Goal: Browse casually: Explore the website without a specific task or goal

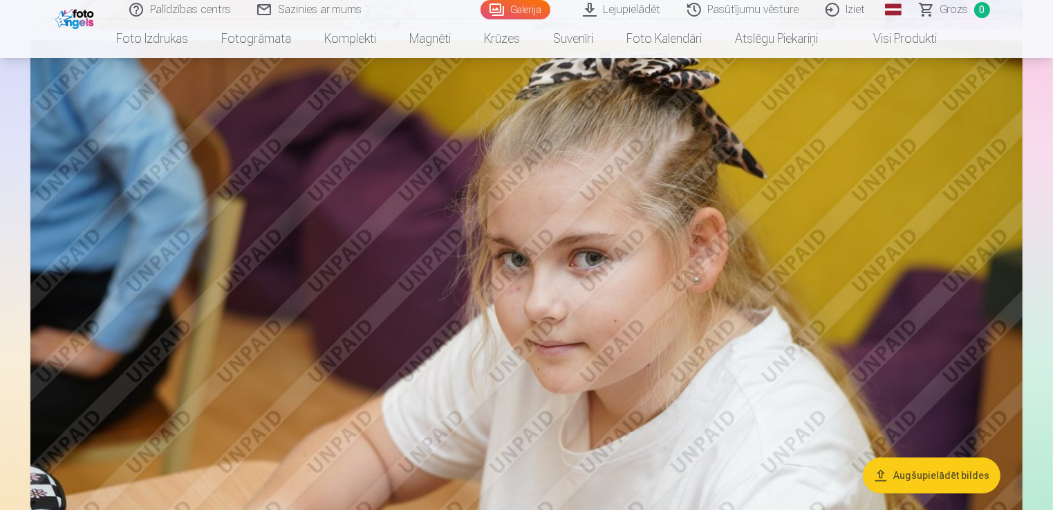
scroll to position [4357, 0]
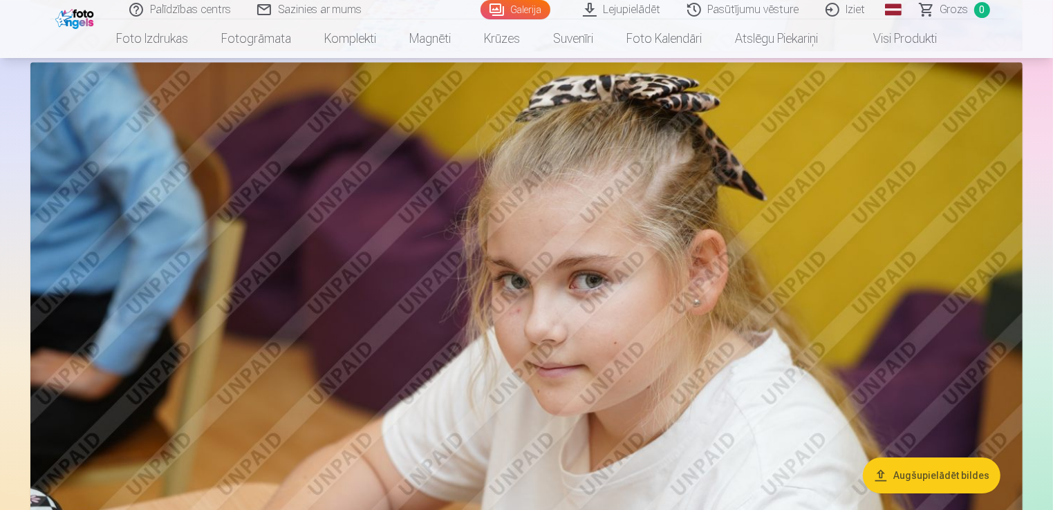
click at [928, 475] on button "Augšupielādēt bildes" at bounding box center [932, 476] width 138 height 36
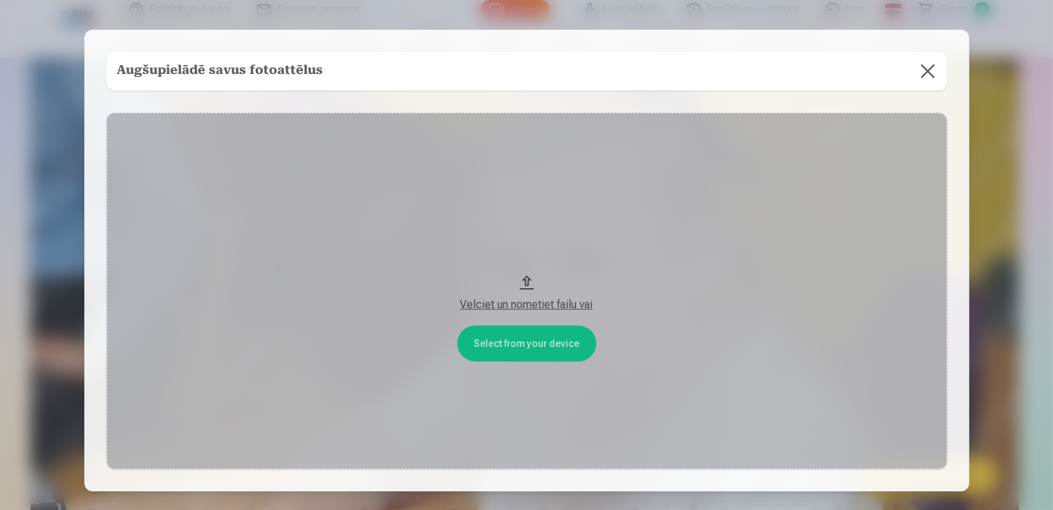
scroll to position [4369, 0]
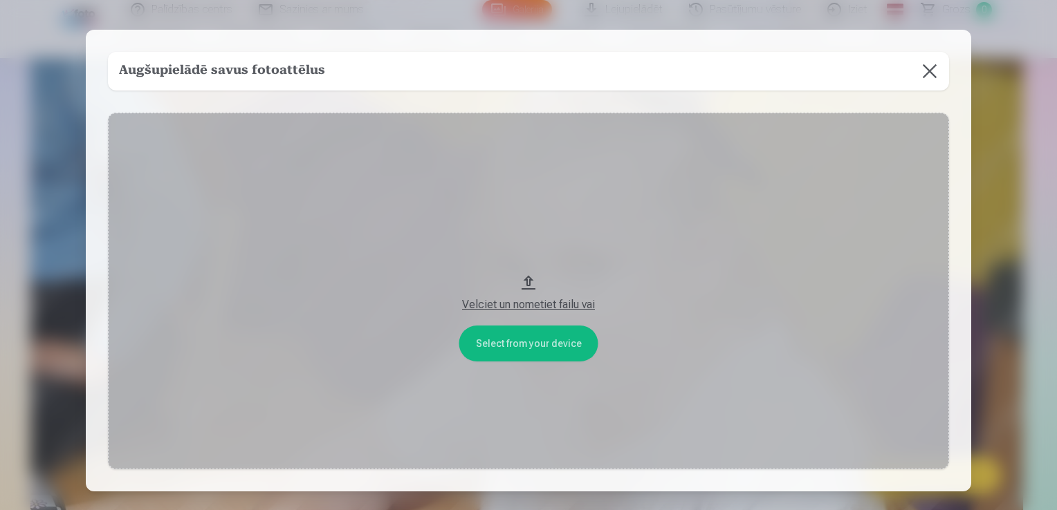
click at [935, 75] on button at bounding box center [929, 71] width 39 height 39
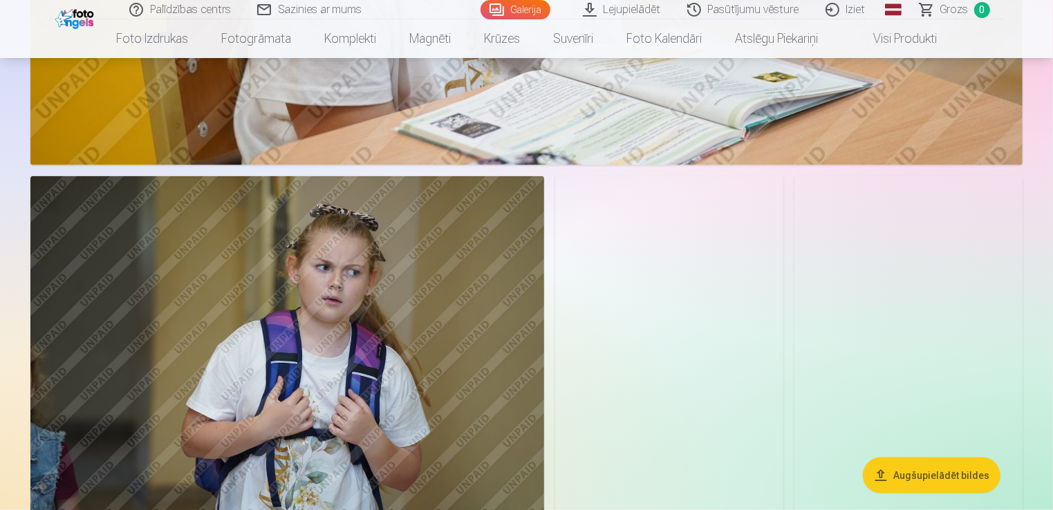
scroll to position [6997, 0]
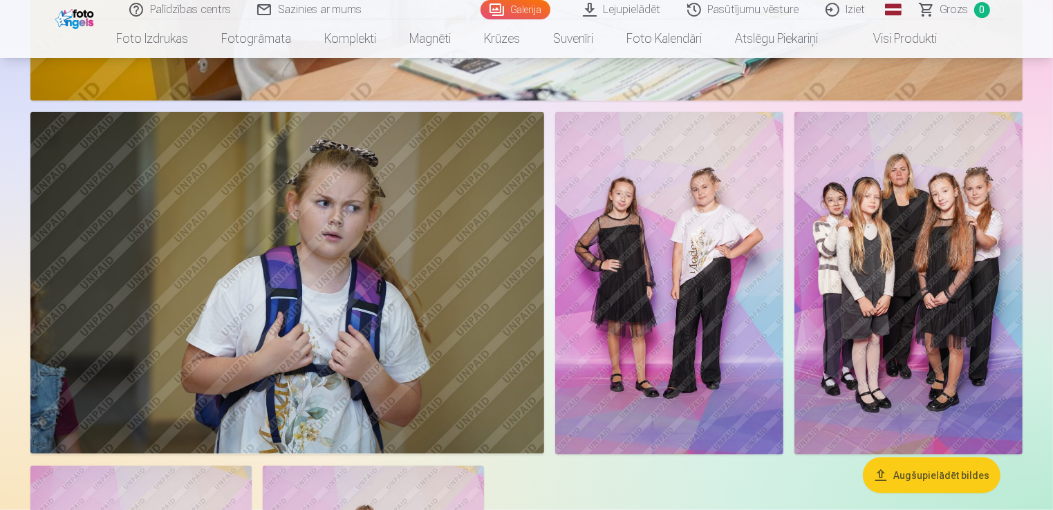
click at [899, 246] on img at bounding box center [909, 283] width 228 height 342
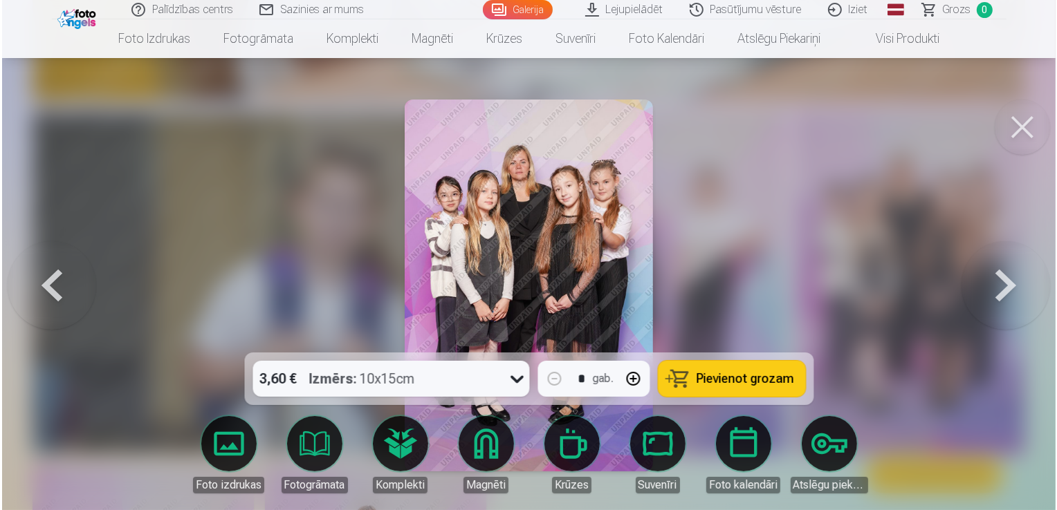
scroll to position [7019, 0]
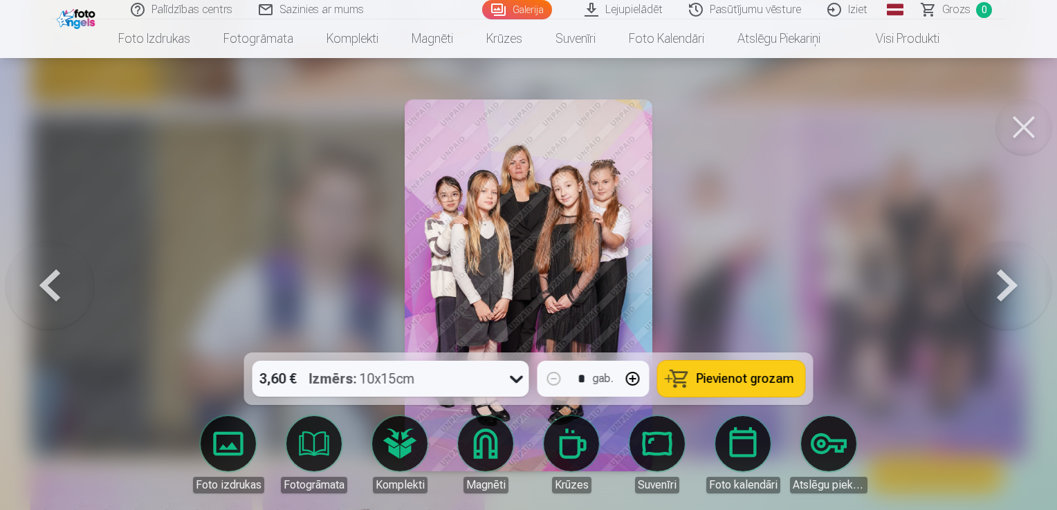
click at [1004, 295] on button at bounding box center [1007, 285] width 89 height 107
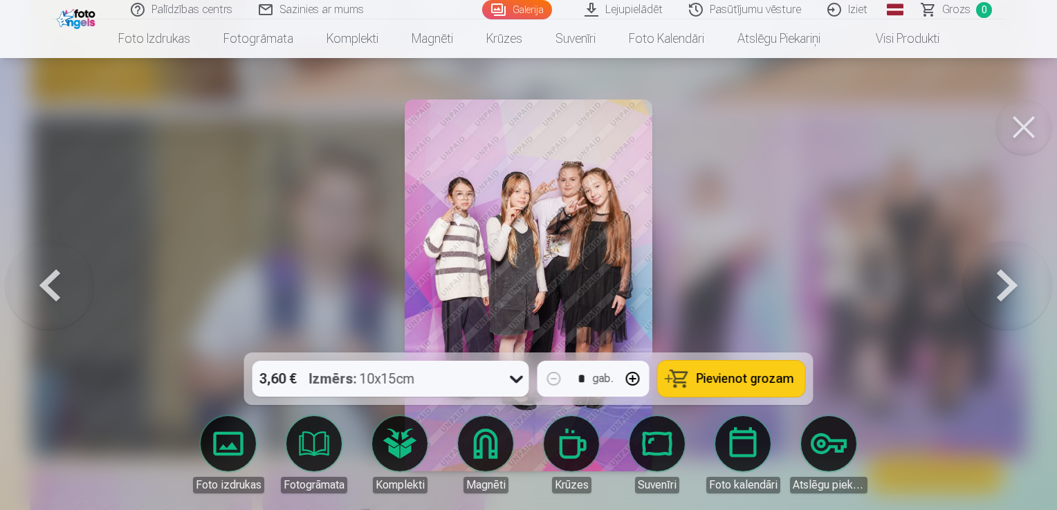
click at [996, 293] on button at bounding box center [1007, 285] width 89 height 107
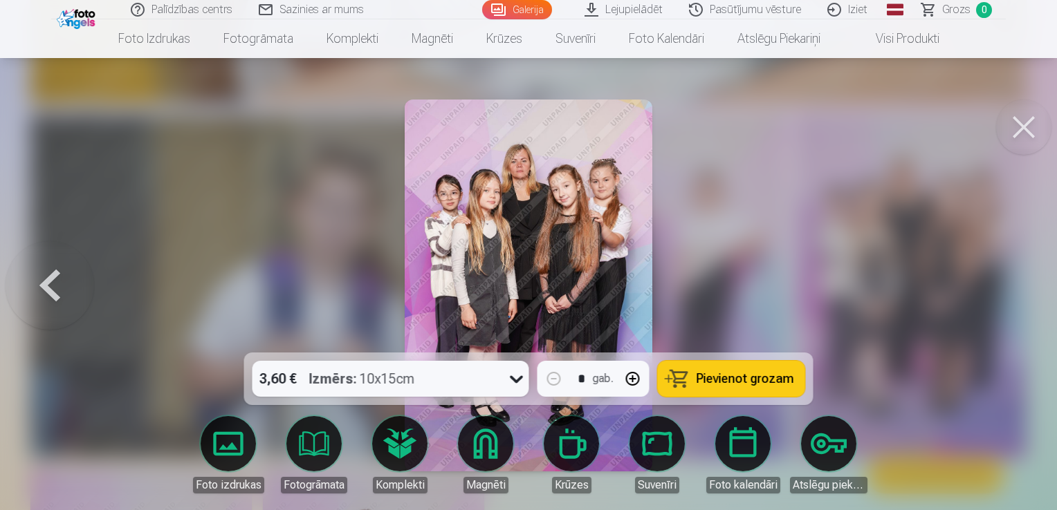
click at [986, 291] on div at bounding box center [528, 255] width 1057 height 510
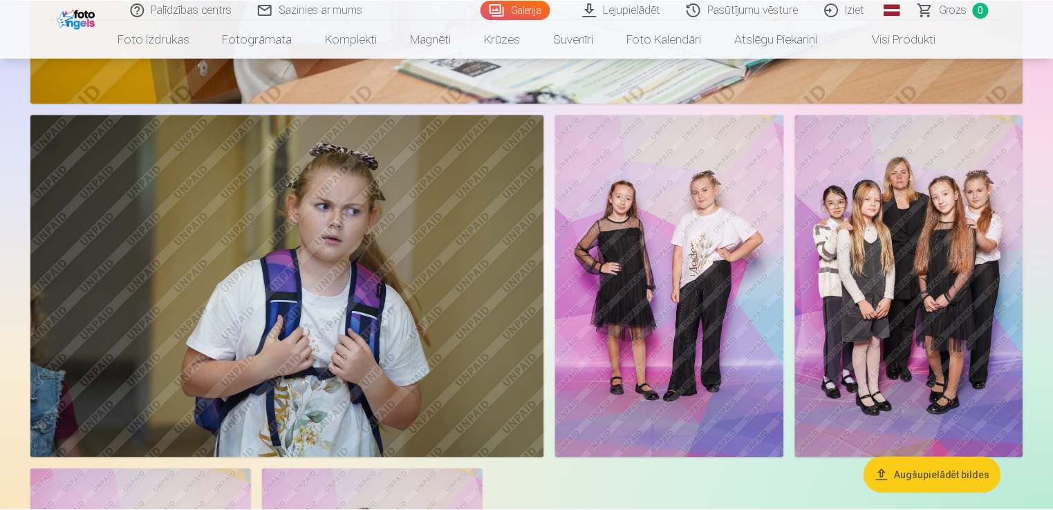
scroll to position [6997, 0]
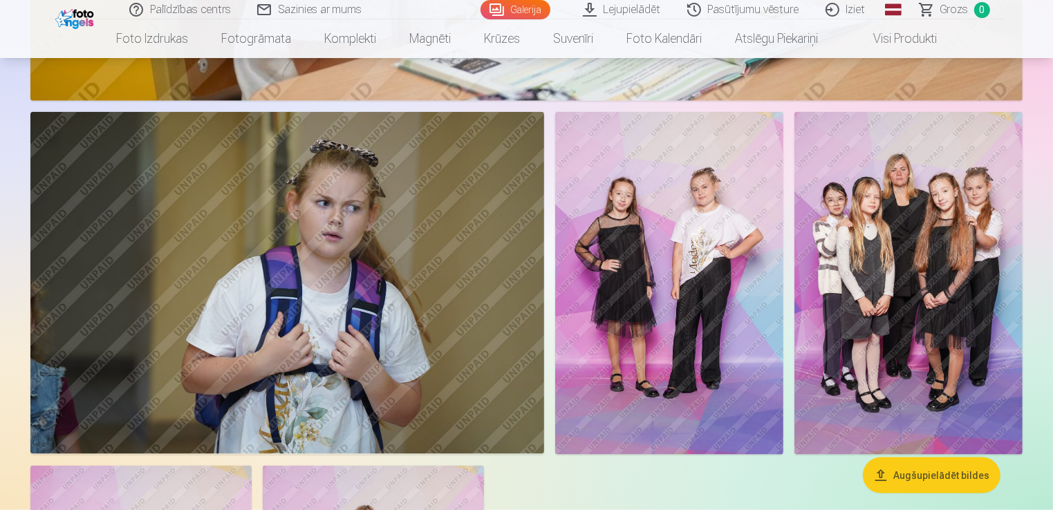
click at [862, 297] on img at bounding box center [909, 283] width 228 height 342
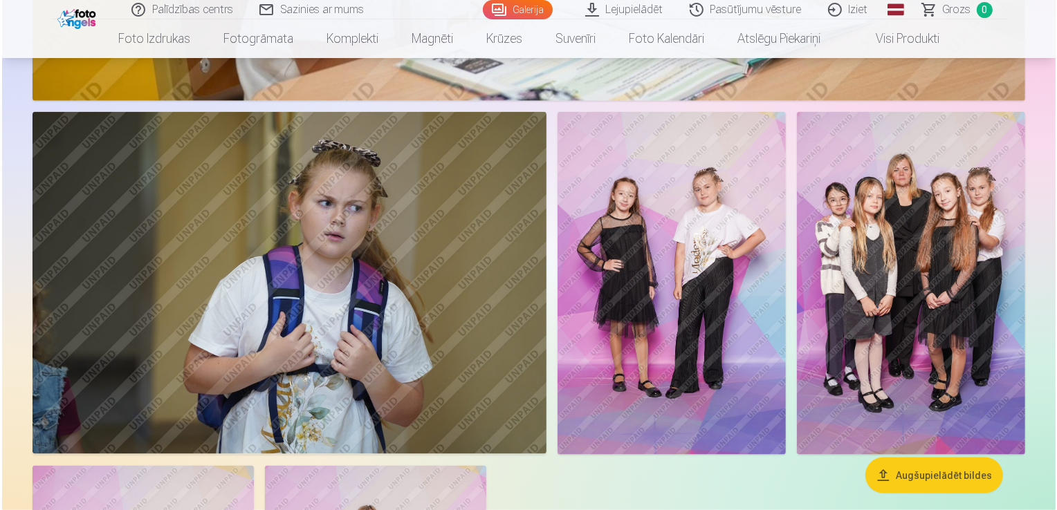
scroll to position [7019, 0]
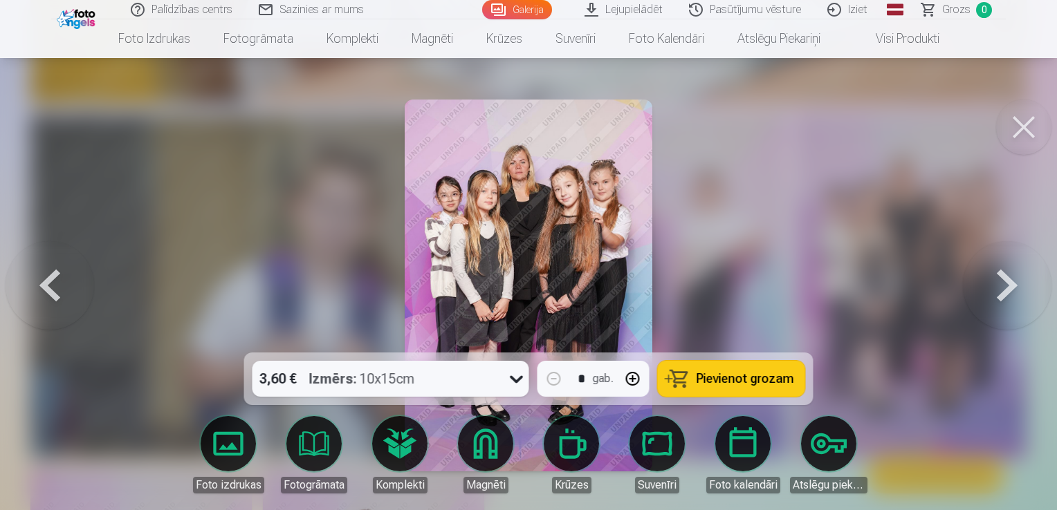
click at [1021, 286] on button at bounding box center [1007, 285] width 89 height 107
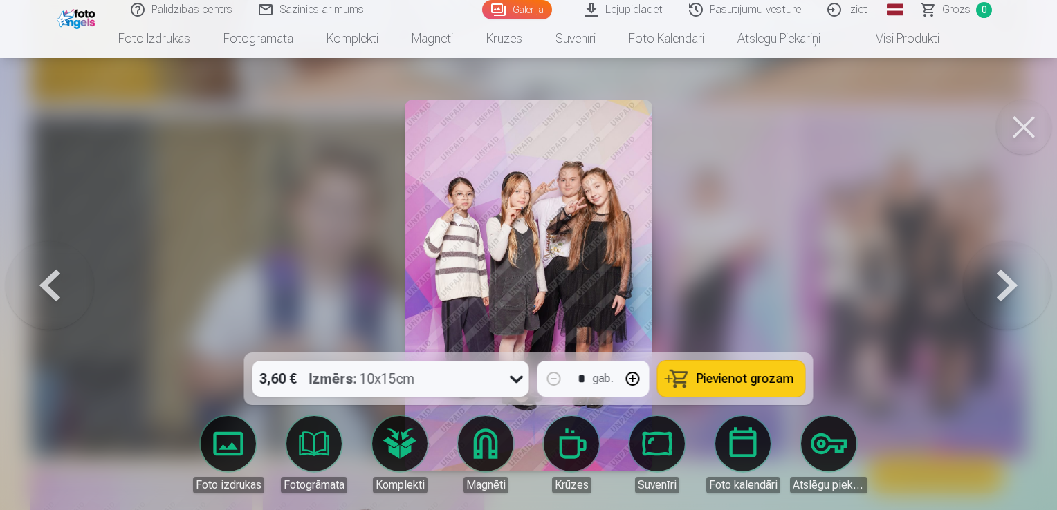
click at [1021, 286] on button at bounding box center [1007, 285] width 89 height 107
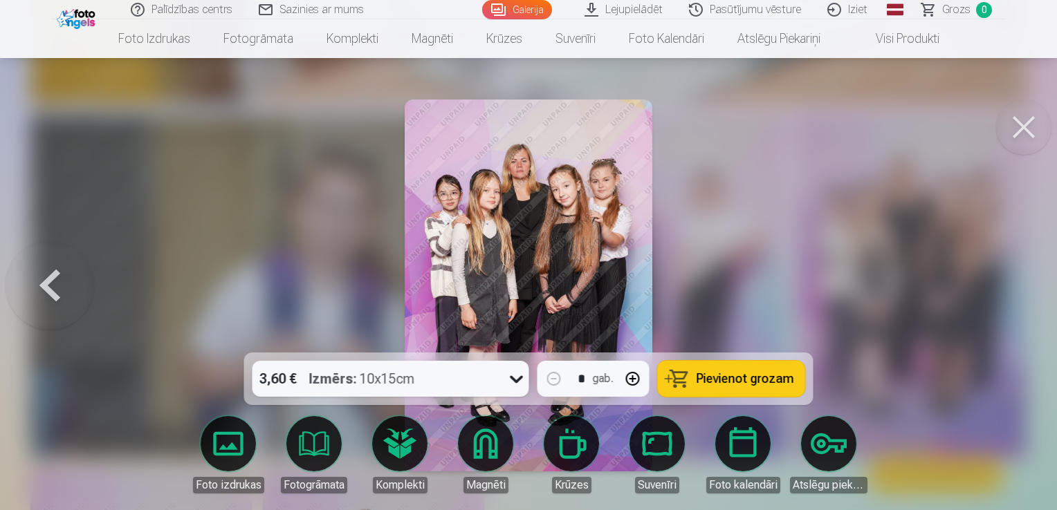
click at [1024, 127] on button at bounding box center [1023, 127] width 55 height 55
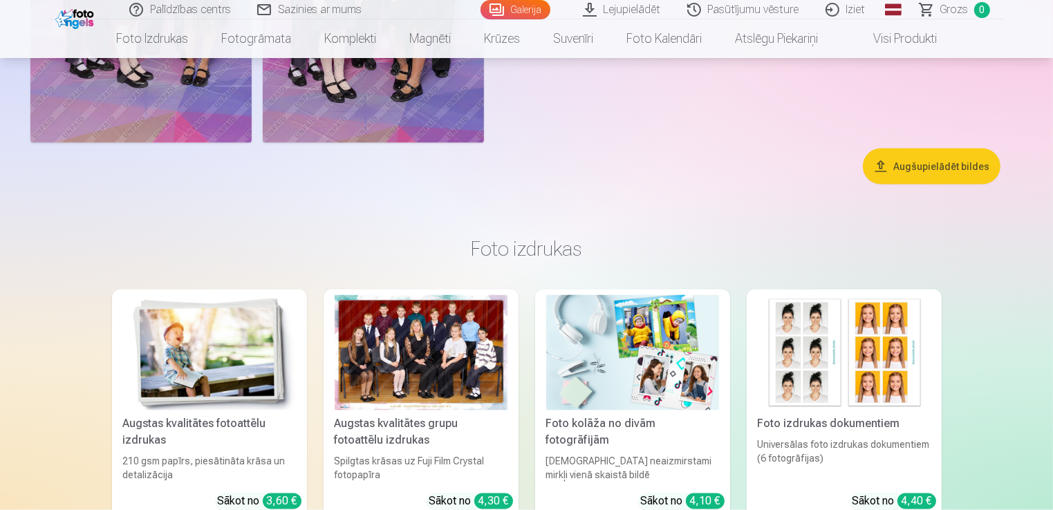
scroll to position [7689, 0]
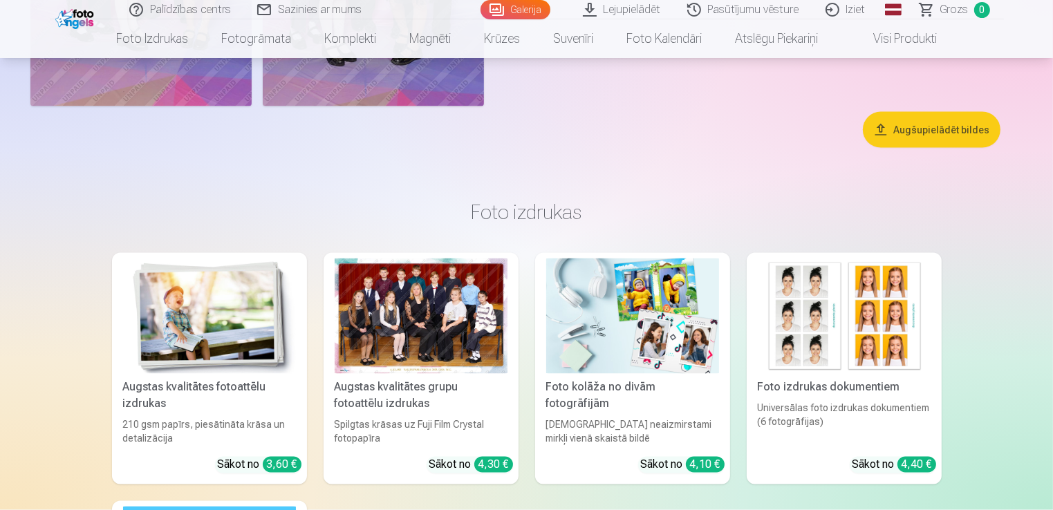
click at [501, 308] on div at bounding box center [421, 317] width 173 height 116
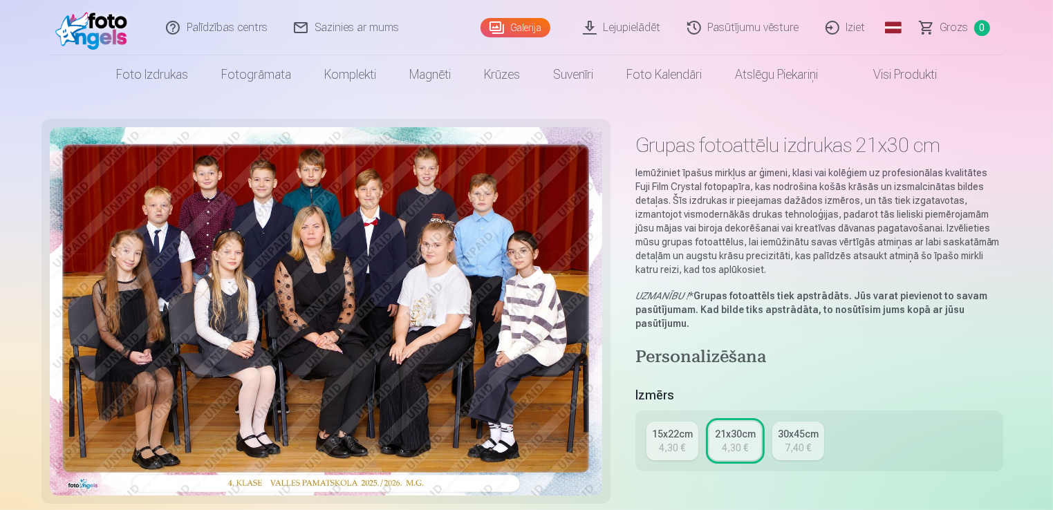
click at [322, 236] on img at bounding box center [326, 311] width 553 height 369
click at [797, 459] on div "15x22cm 4,30 € 21x30cm 4,30 € 30x45cm 7,40 €" at bounding box center [820, 441] width 369 height 61
click at [803, 434] on div "30x45cm" at bounding box center [798, 434] width 41 height 14
click at [728, 433] on div "21x30cm" at bounding box center [735, 434] width 41 height 14
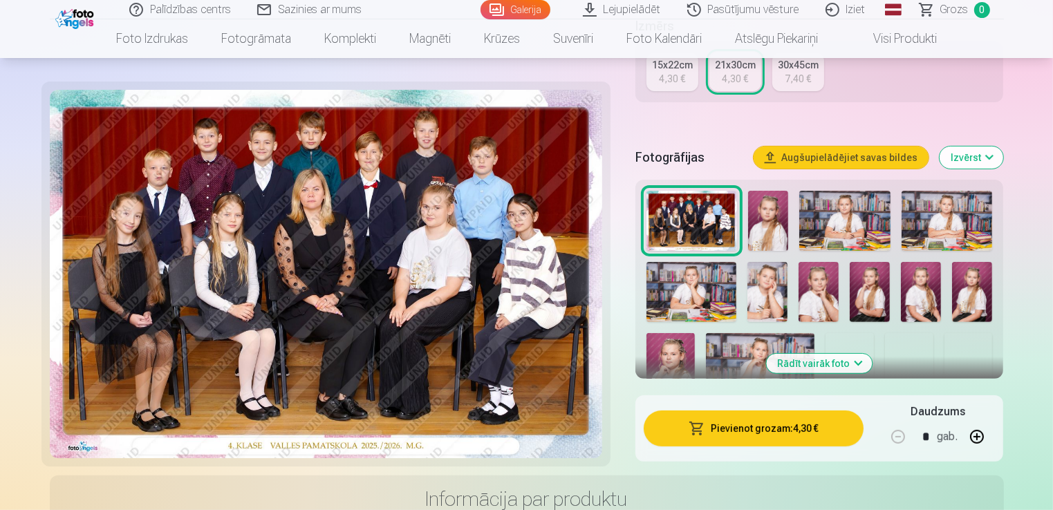
scroll to position [346, 0]
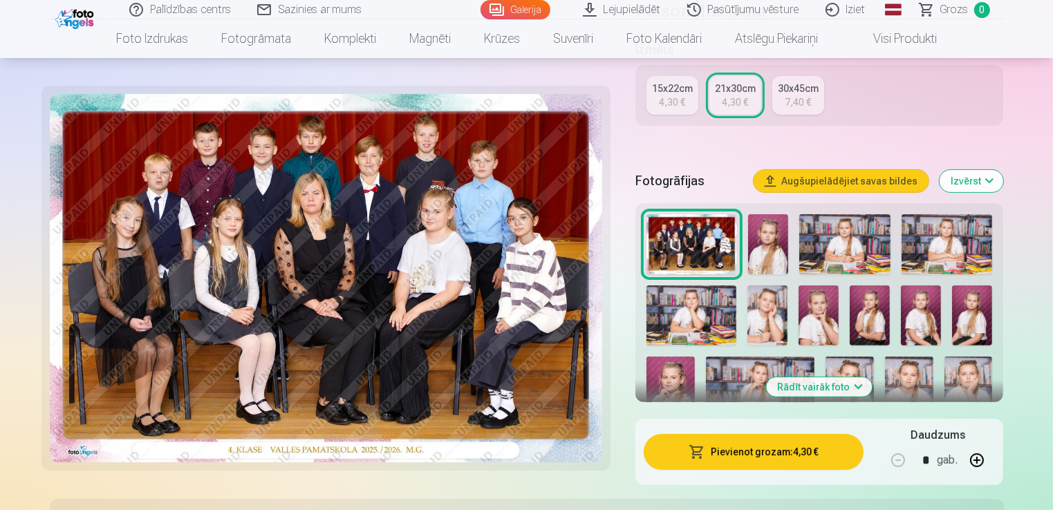
click at [764, 237] on img at bounding box center [768, 244] width 40 height 61
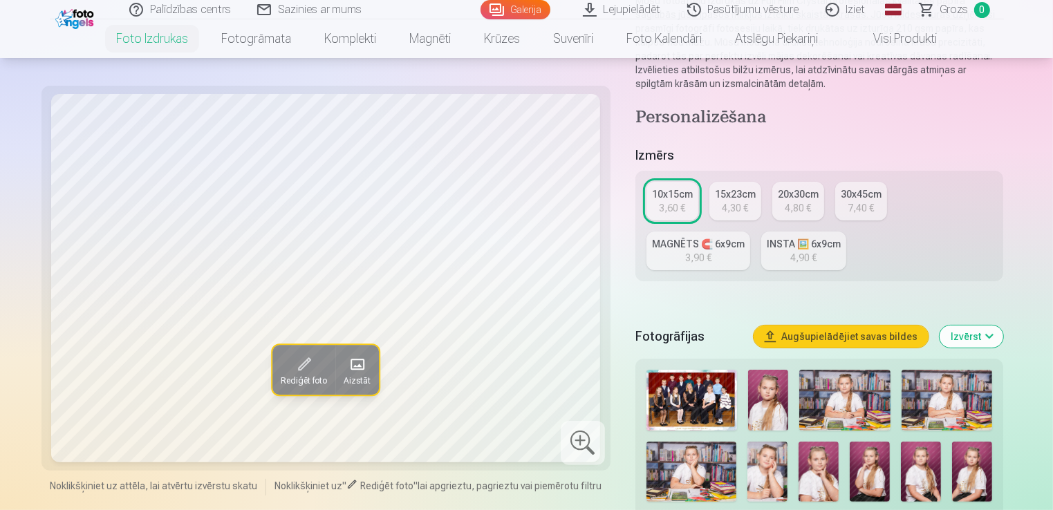
scroll to position [207, 0]
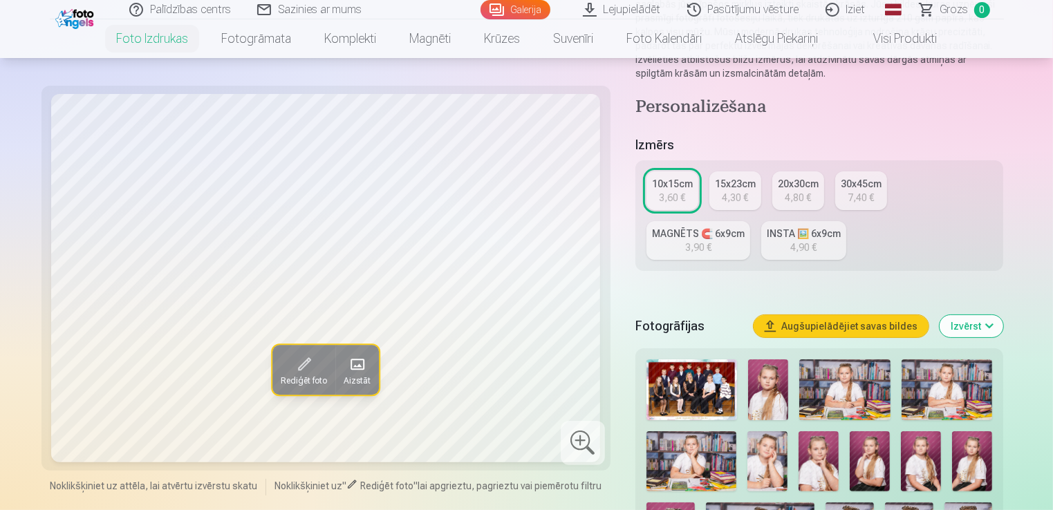
click at [775, 382] on img at bounding box center [768, 390] width 40 height 61
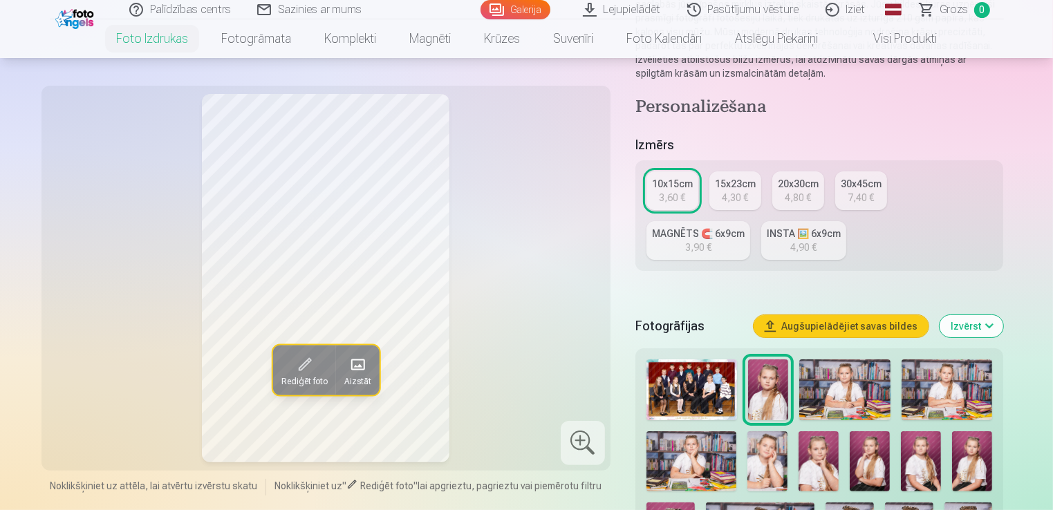
click at [844, 379] on img at bounding box center [845, 390] width 91 height 61
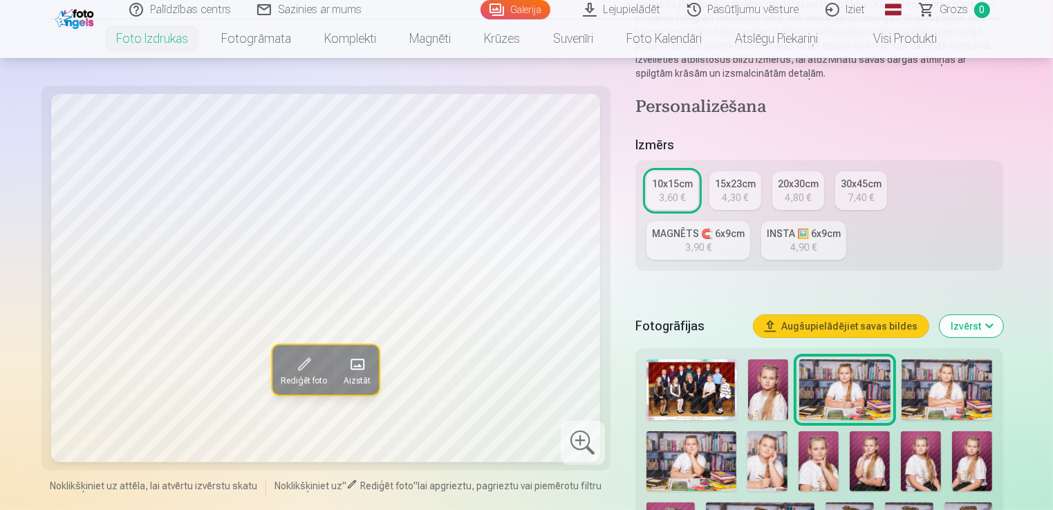
click at [957, 380] on img at bounding box center [947, 390] width 91 height 61
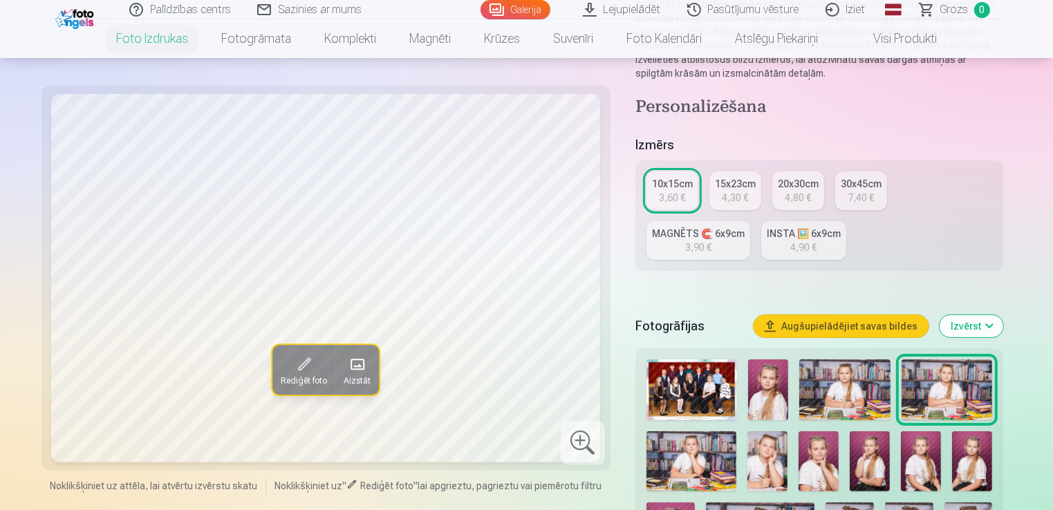
click at [676, 476] on img at bounding box center [692, 462] width 91 height 60
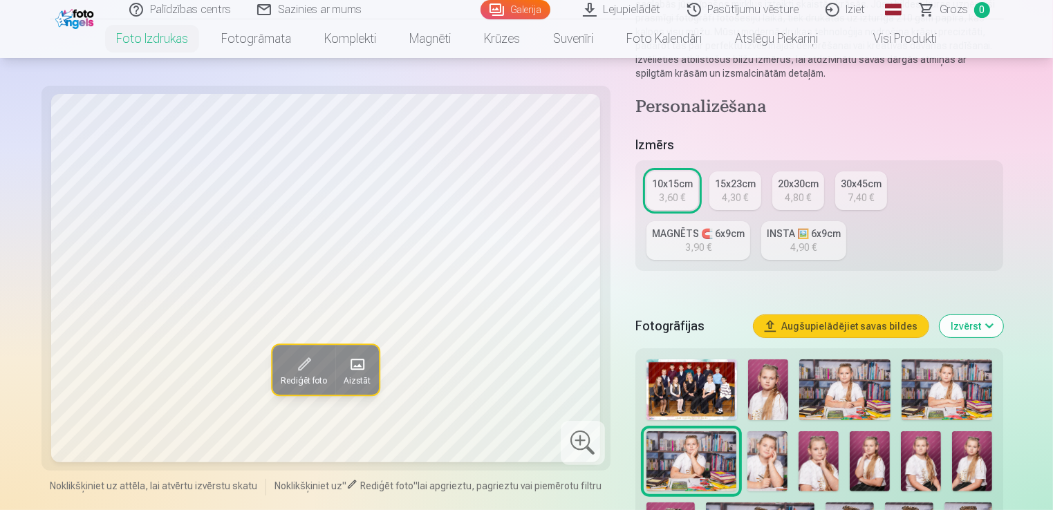
click at [775, 450] on img at bounding box center [768, 462] width 40 height 60
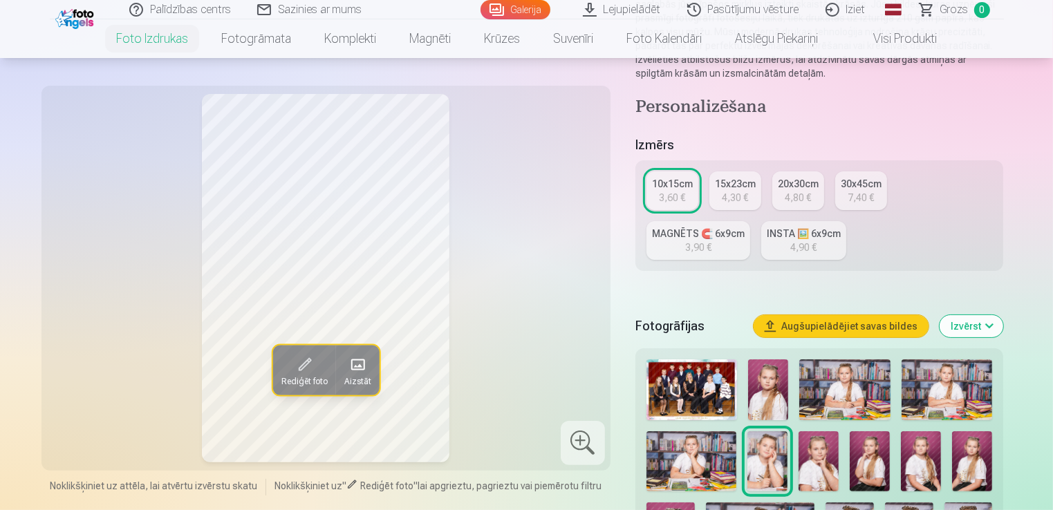
click at [822, 447] on img at bounding box center [819, 462] width 40 height 60
click at [869, 454] on img at bounding box center [870, 462] width 40 height 60
click at [925, 451] on img at bounding box center [921, 462] width 40 height 60
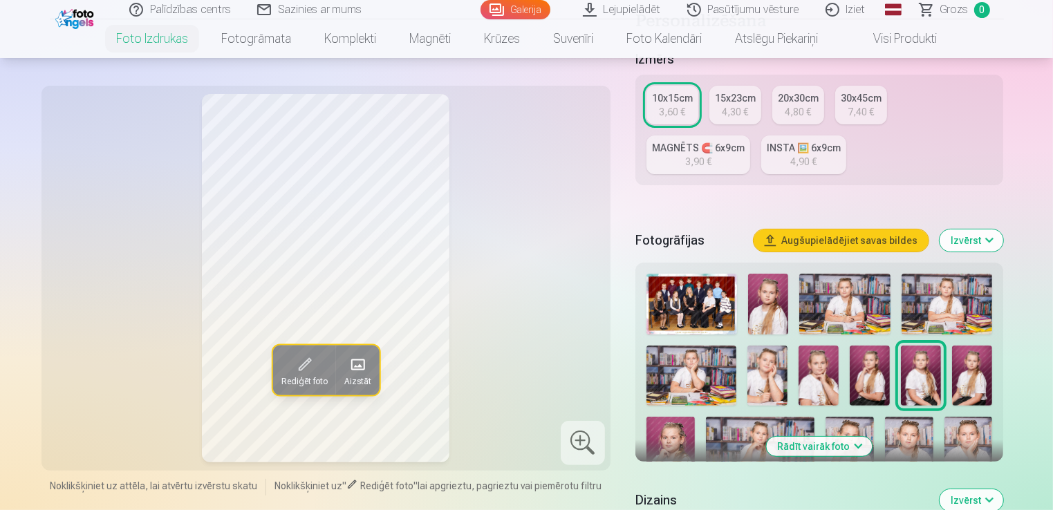
scroll to position [346, 0]
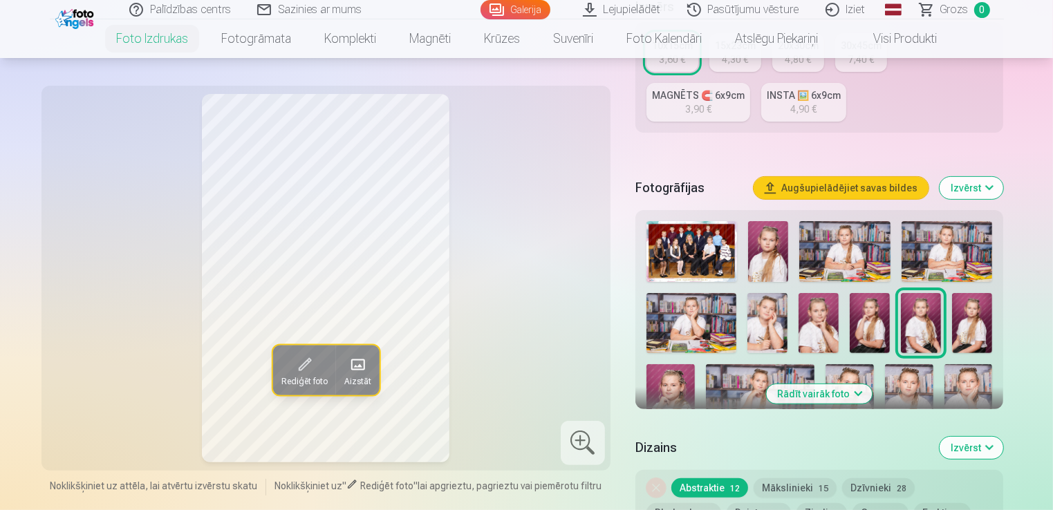
click at [981, 311] on img at bounding box center [972, 323] width 40 height 60
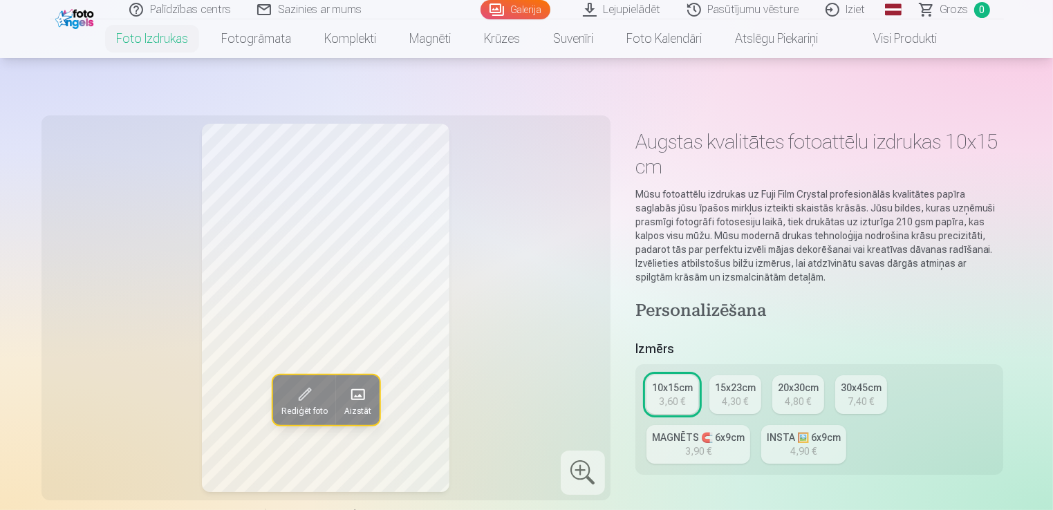
scroll to position [0, 0]
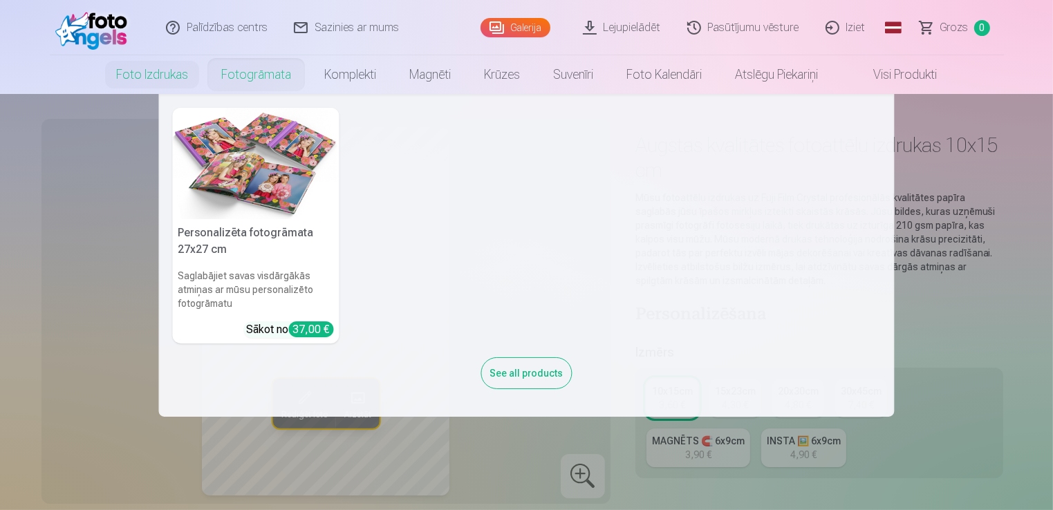
click at [270, 77] on link "Fotogrāmata" at bounding box center [256, 74] width 103 height 39
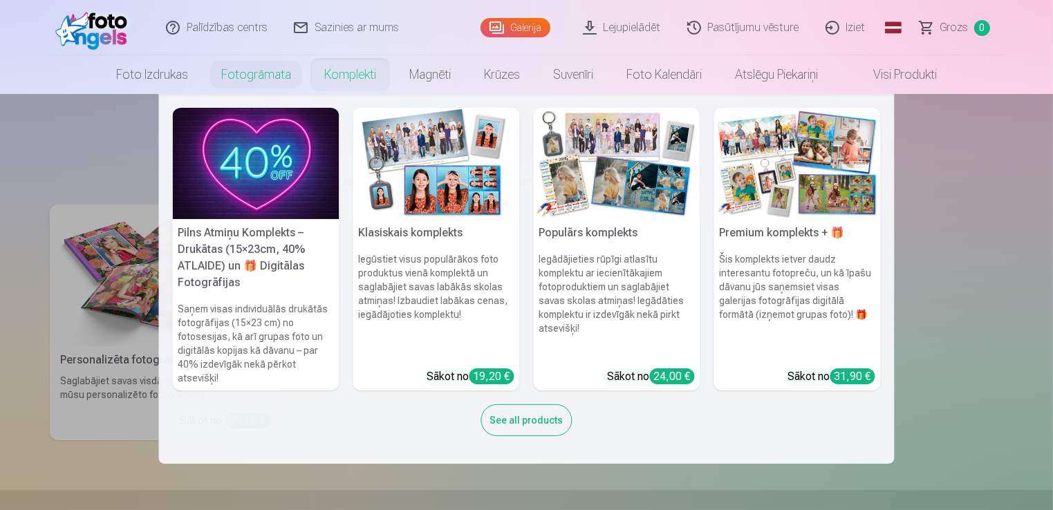
click at [346, 73] on link "Komplekti" at bounding box center [350, 74] width 85 height 39
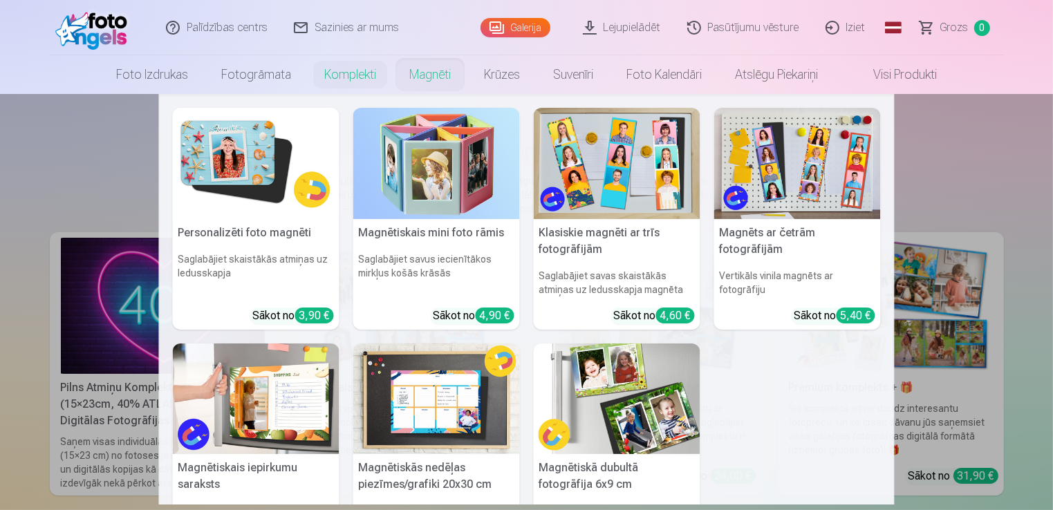
click at [429, 81] on link "Magnēti" at bounding box center [430, 74] width 75 height 39
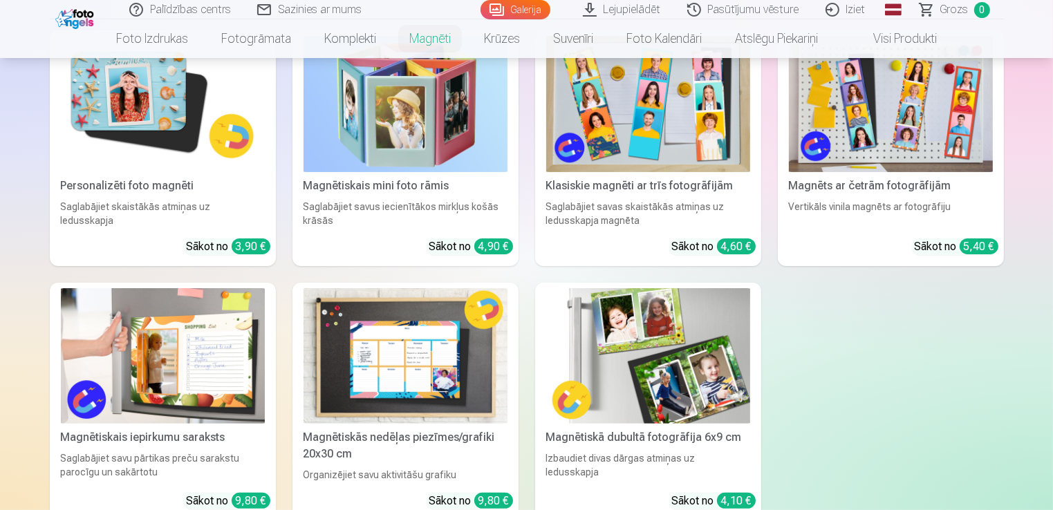
scroll to position [277, 0]
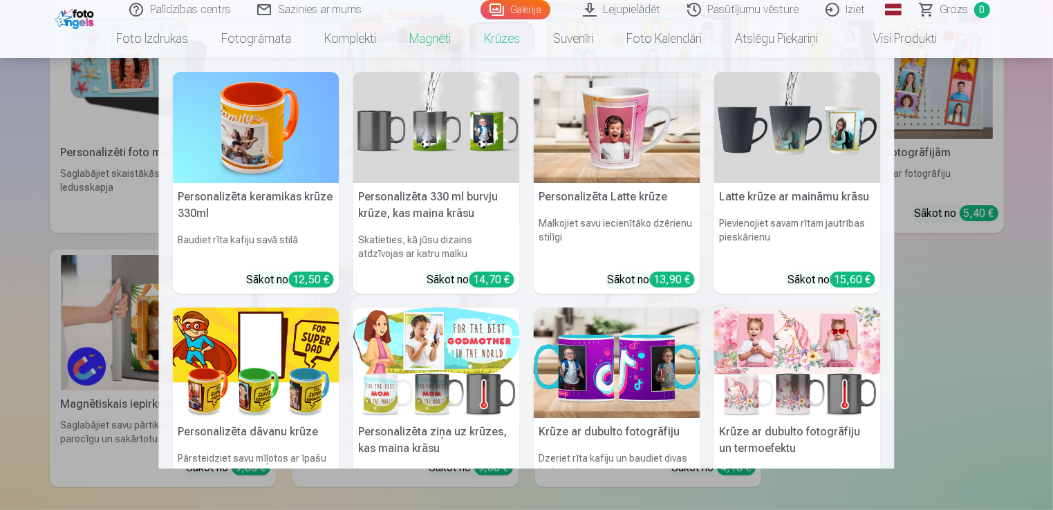
click at [512, 55] on link "Krūzes" at bounding box center [502, 38] width 69 height 39
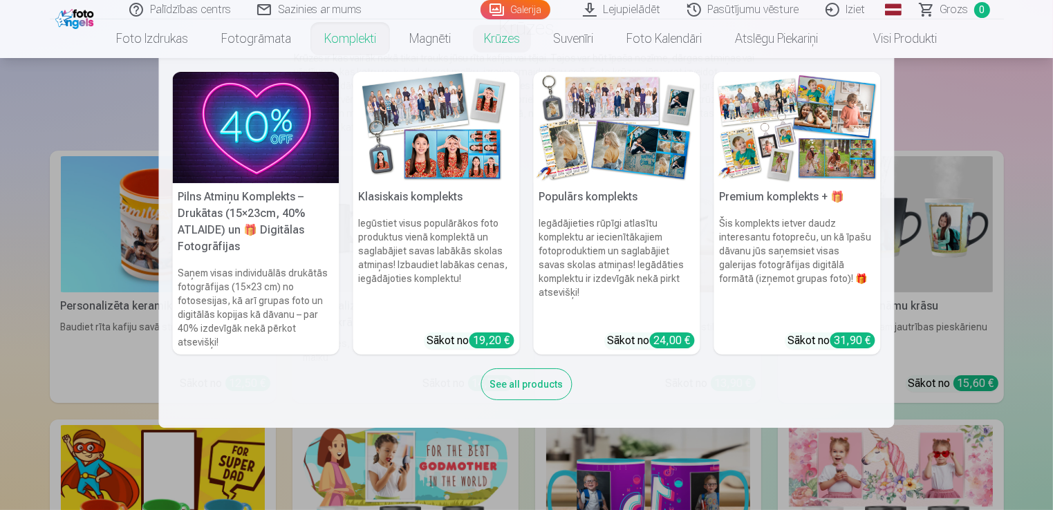
scroll to position [138, 0]
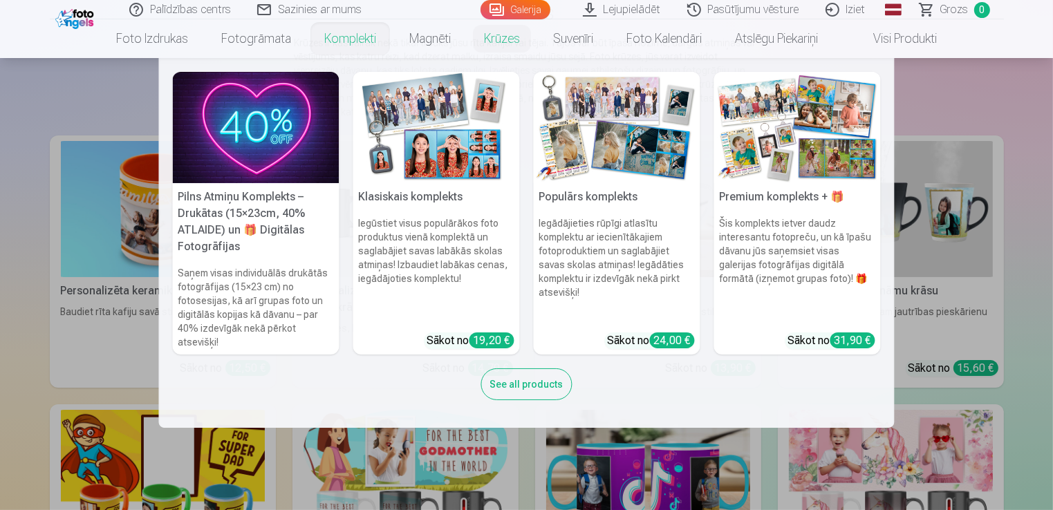
click at [990, 76] on nav "Pilns Atmiņu Komplekts – Drukātas (15×23cm, 40% ATLAIDE) un 🎁 Digitālas Fotogrā…" at bounding box center [526, 243] width 1053 height 370
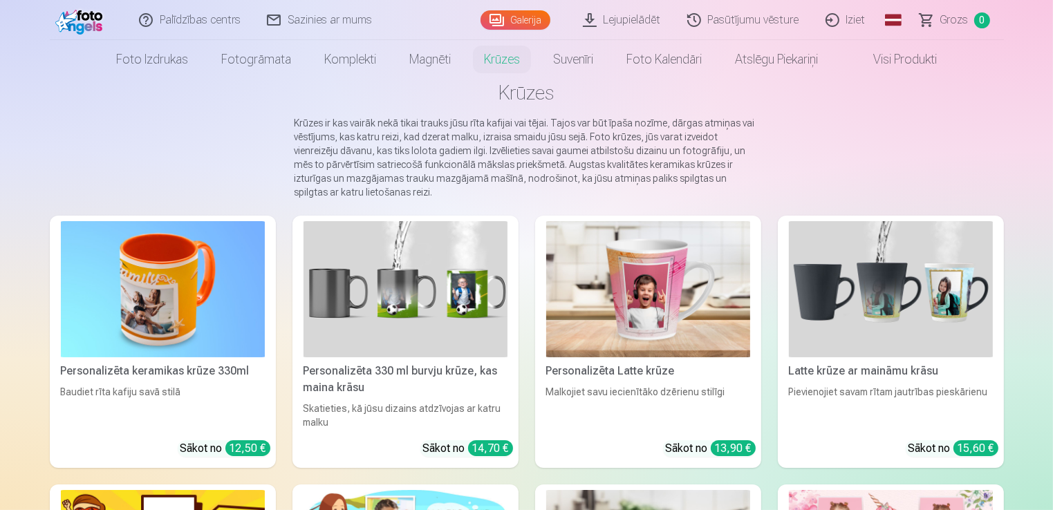
scroll to position [0, 0]
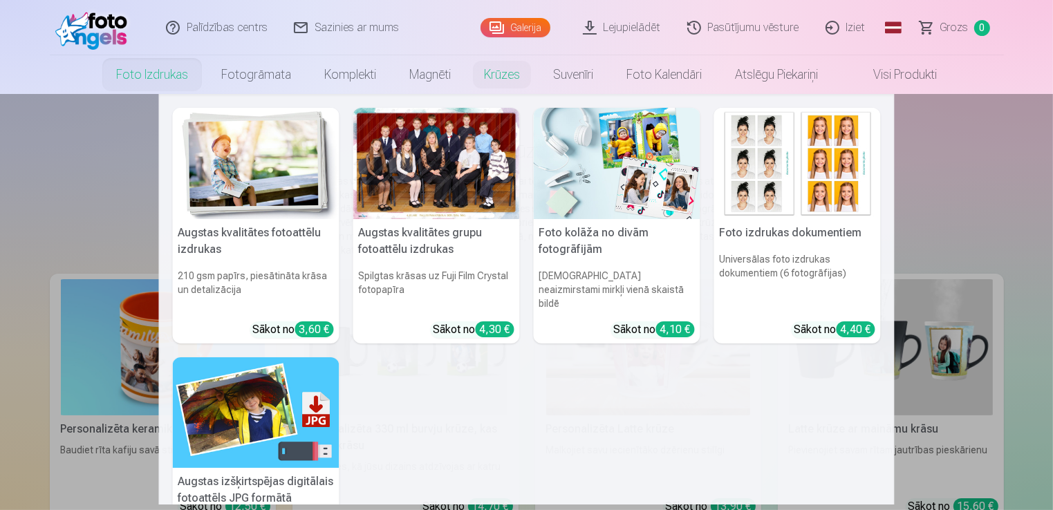
click at [180, 79] on link "Foto izdrukas" at bounding box center [152, 74] width 105 height 39
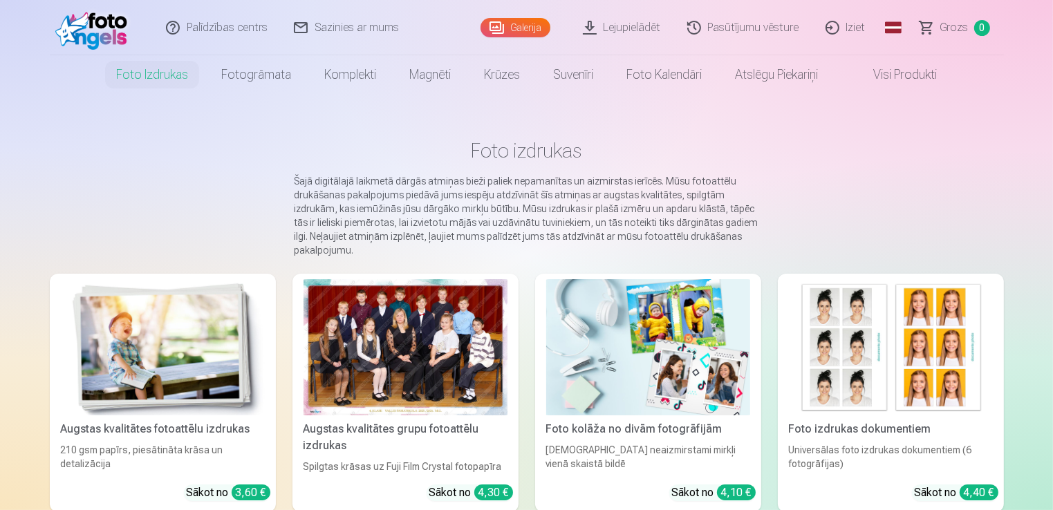
click at [863, 29] on link "Iziet" at bounding box center [846, 27] width 66 height 55
